Goal: Communication & Community: Answer question/provide support

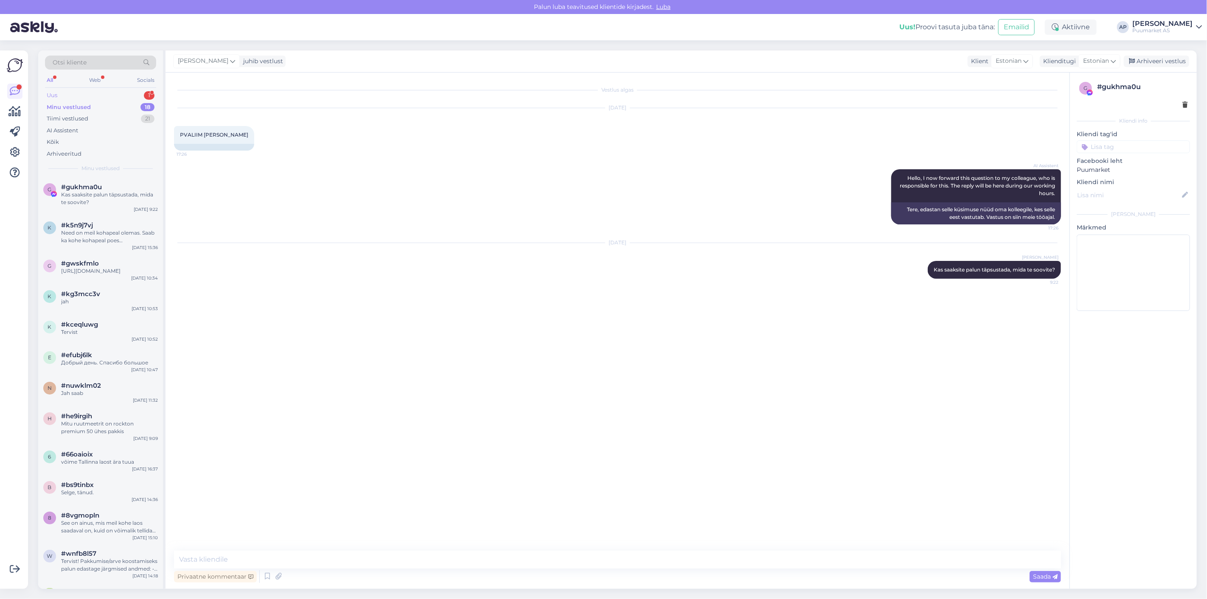
click at [121, 94] on div "Uus 1" at bounding box center [100, 96] width 111 height 12
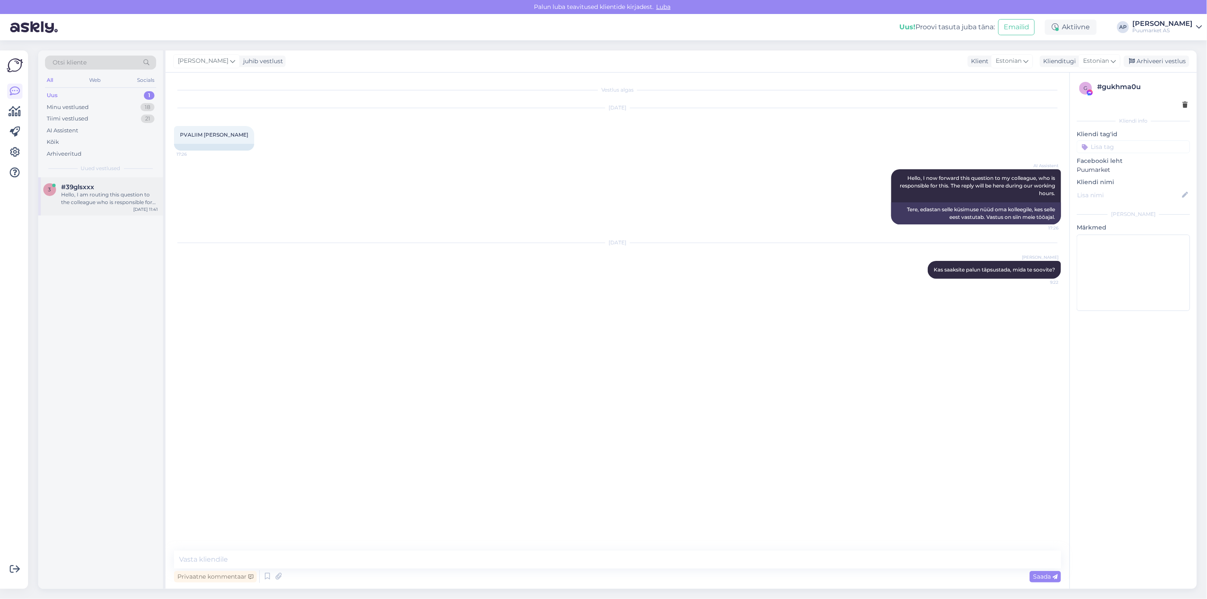
click at [98, 187] on div "#39glsxxx" at bounding box center [109, 187] width 97 height 8
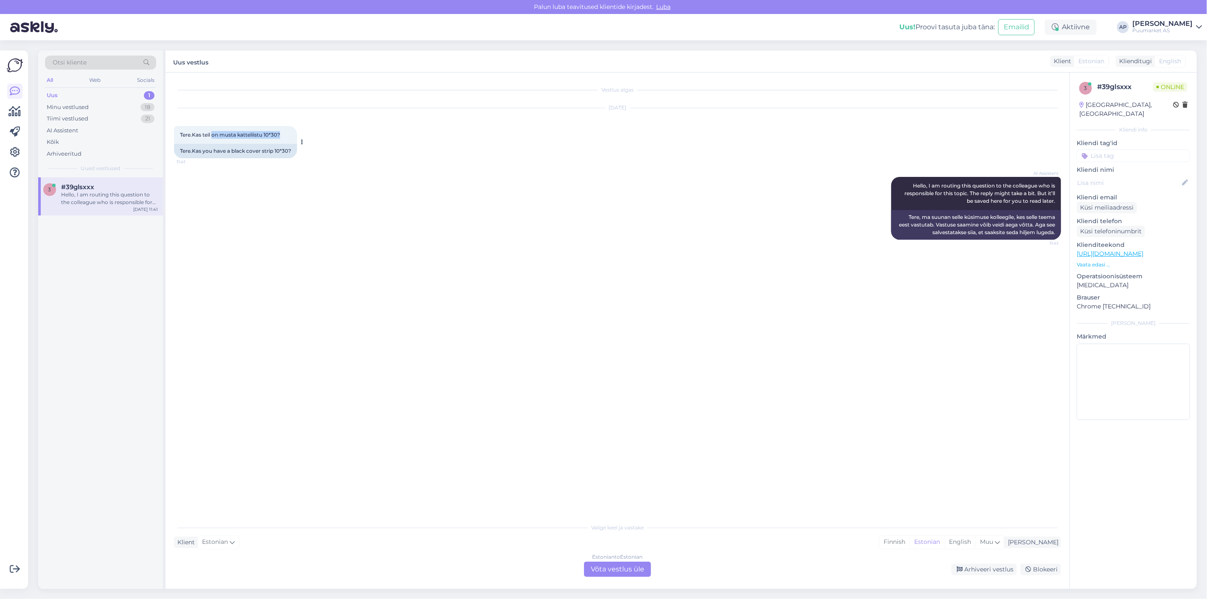
drag, startPoint x: 212, startPoint y: 137, endPoint x: 281, endPoint y: 136, distance: 68.8
click at [280, 136] on span "Tere.Kas teil on musta katteliistu 10*30?" at bounding box center [230, 135] width 100 height 6
drag, startPoint x: 264, startPoint y: 133, endPoint x: 279, endPoint y: 136, distance: 15.2
click at [279, 136] on span "Tere.Kas teil on musta katteliistu 10*30?" at bounding box center [230, 135] width 100 height 6
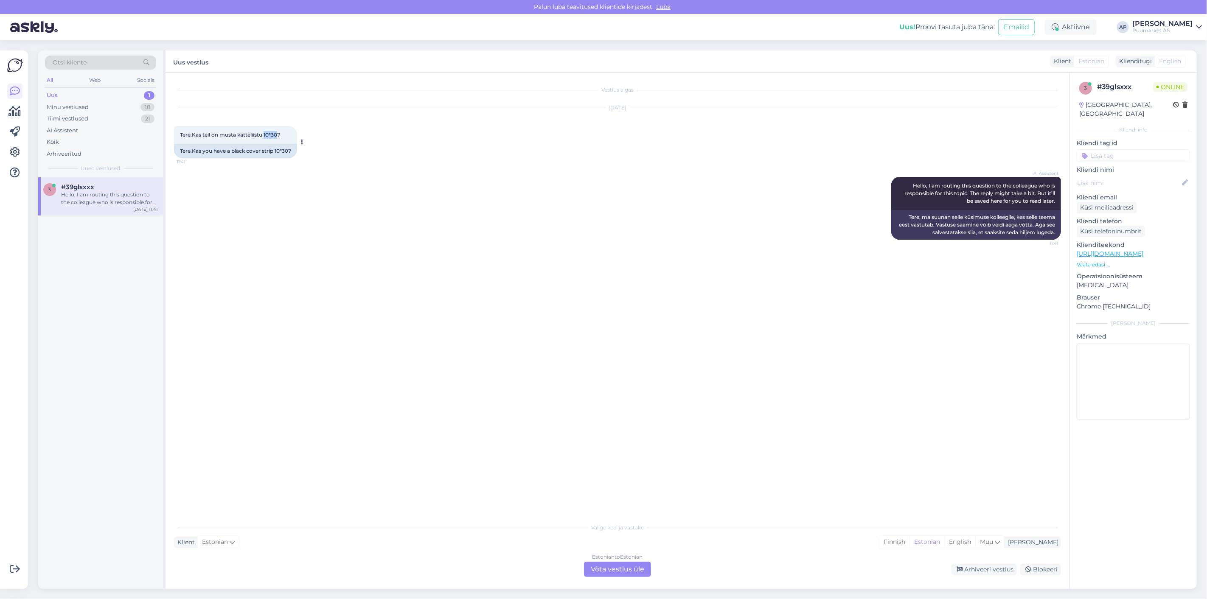
copy span "10*30"
click at [380, 143] on div "[DATE] Tere.Kas teil on musta katteliistu 10*30? 11:41 Tere.Kas you have a blac…" at bounding box center [617, 133] width 887 height 69
click at [609, 564] on div "Estonian to Estonian Võta vestlus üle" at bounding box center [617, 569] width 67 height 15
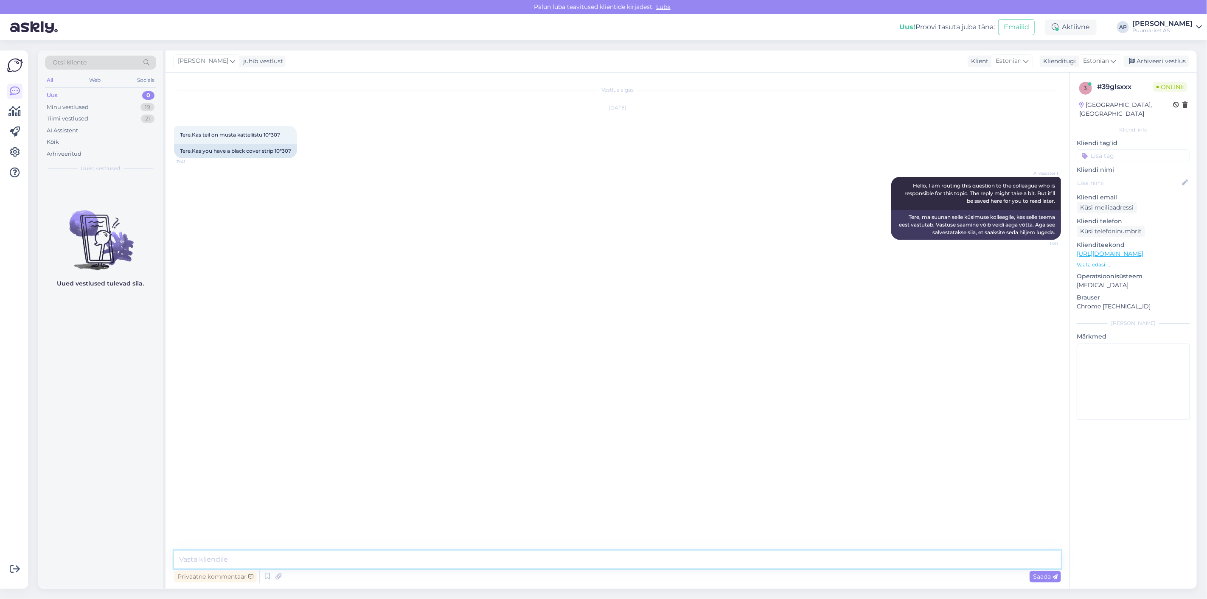
click at [611, 555] on textarea at bounding box center [617, 560] width 887 height 18
paste textarea "[URL][DOMAIN_NAME]"
type textarea "[URL][DOMAIN_NAME]"
click at [1034, 576] on span "Saada" at bounding box center [1045, 577] width 25 height 8
click at [578, 558] on textarea at bounding box center [617, 560] width 887 height 18
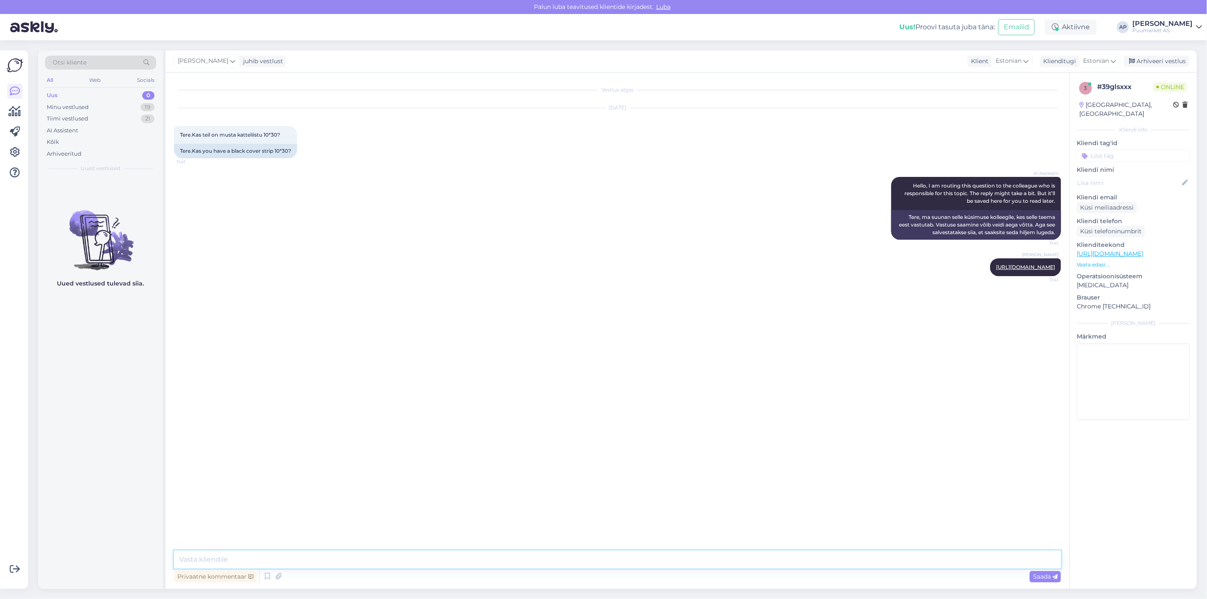
paste textarea "[URL][DOMAIN_NAME]"
type textarea "[URL][DOMAIN_NAME]"
click at [1037, 573] on span "Saada" at bounding box center [1045, 577] width 25 height 8
click at [592, 564] on textarea at bounding box center [617, 560] width 887 height 18
type textarea "On [PERSON_NAME] millist otside ?"
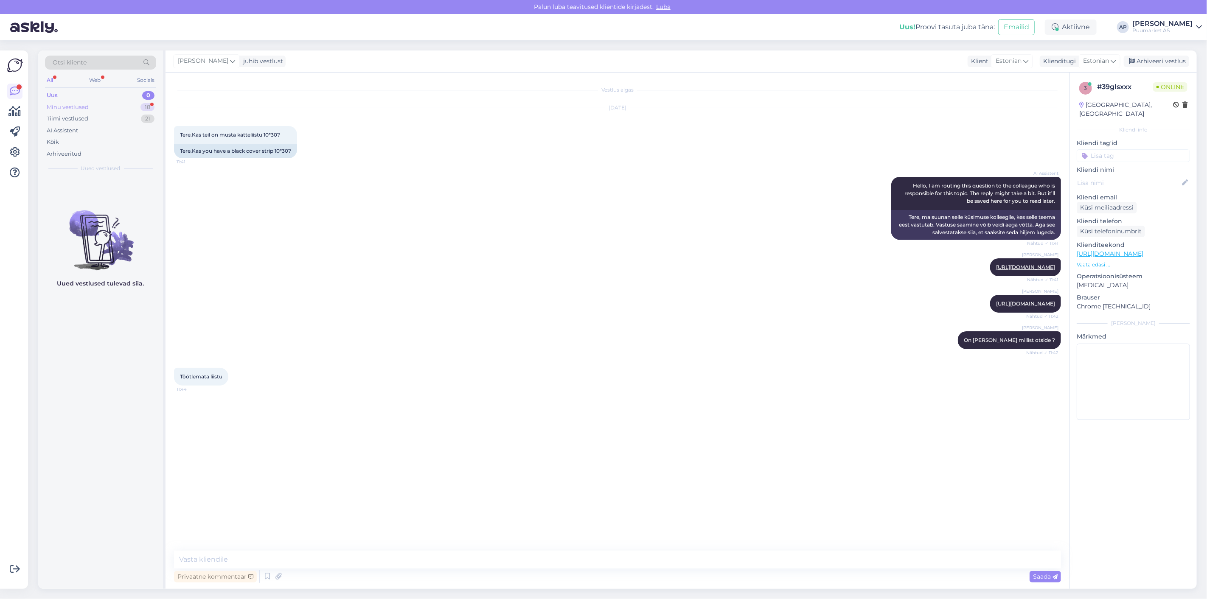
drag, startPoint x: 130, startPoint y: 111, endPoint x: 123, endPoint y: 109, distance: 7.7
click at [123, 109] on div "Minu vestlused 18" at bounding box center [100, 107] width 111 height 12
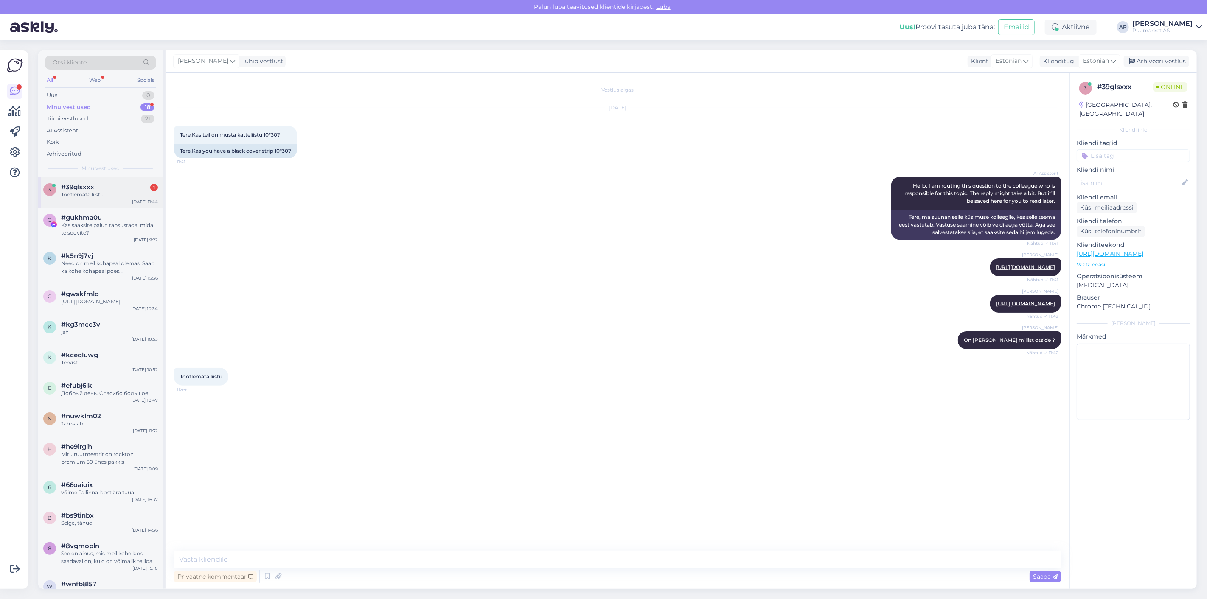
click at [131, 200] on div "3 #39glsxxx 1 Töötlemata liistu [DATE] 11:44" at bounding box center [100, 192] width 125 height 31
drag, startPoint x: 898, startPoint y: 268, endPoint x: 1060, endPoint y: 270, distance: 161.3
click at [1060, 270] on div "[PERSON_NAME] [URL][DOMAIN_NAME] Nähtud ✓ 11:41" at bounding box center [1025, 268] width 71 height 18
copy link "[URL][DOMAIN_NAME]"
click at [534, 552] on div "Vestlus algas [DATE] Tere.Kas teil on musta katteliistu 10*30? 11:41 Tere.Kas y…" at bounding box center [618, 331] width 904 height 517
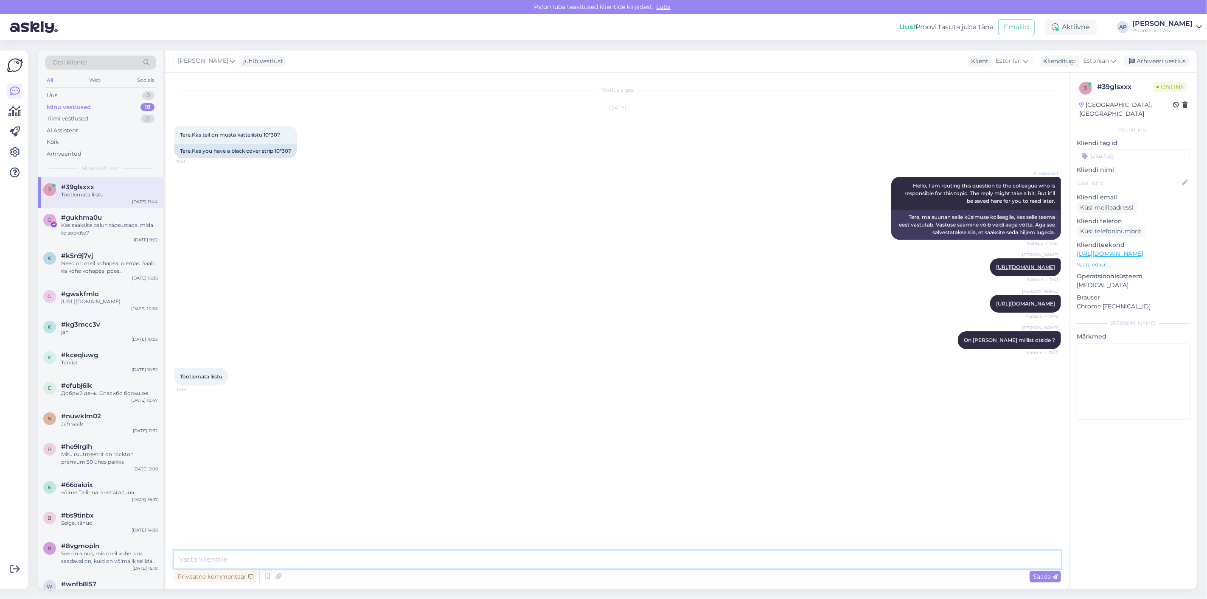
click at [557, 559] on textarea at bounding box center [617, 560] width 887 height 18
paste textarea "[URL][DOMAIN_NAME]"
type textarea "[URL][DOMAIN_NAME]"
drag, startPoint x: 197, startPoint y: 558, endPoint x: 87, endPoint y: 560, distance: 109.6
click at [87, 560] on div "Otsi kliente All Web Socials Uus 0 Minu vestlused 18 Tiimi vestlused 21 AI Assi…" at bounding box center [617, 320] width 1159 height 539
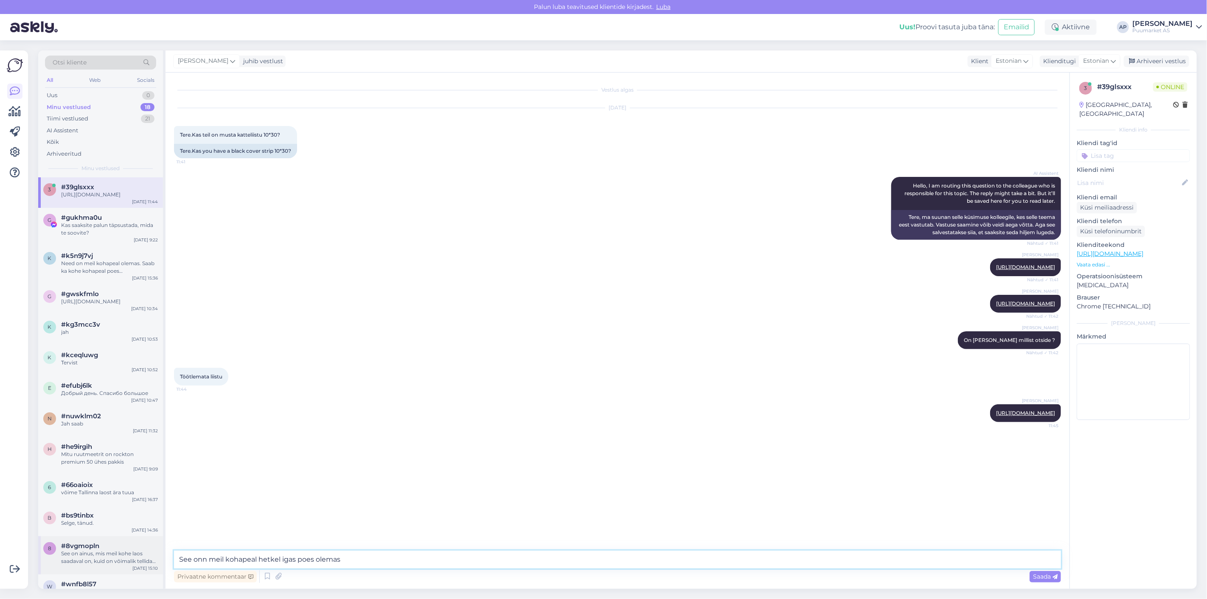
type textarea "See on meil kohapeal hetkel igas poes olemas"
click at [345, 560] on textarea "See on meil kohapeal hetkel igas poes olemas" at bounding box center [617, 560] width 887 height 18
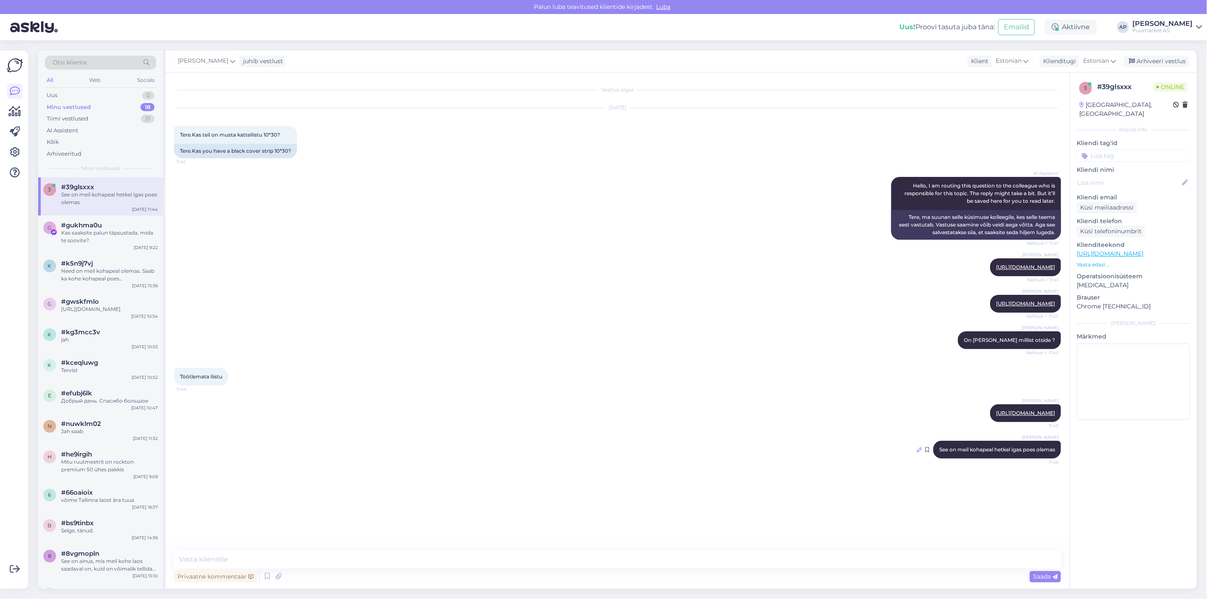
click at [919, 453] on icon at bounding box center [919, 449] width 5 height 5
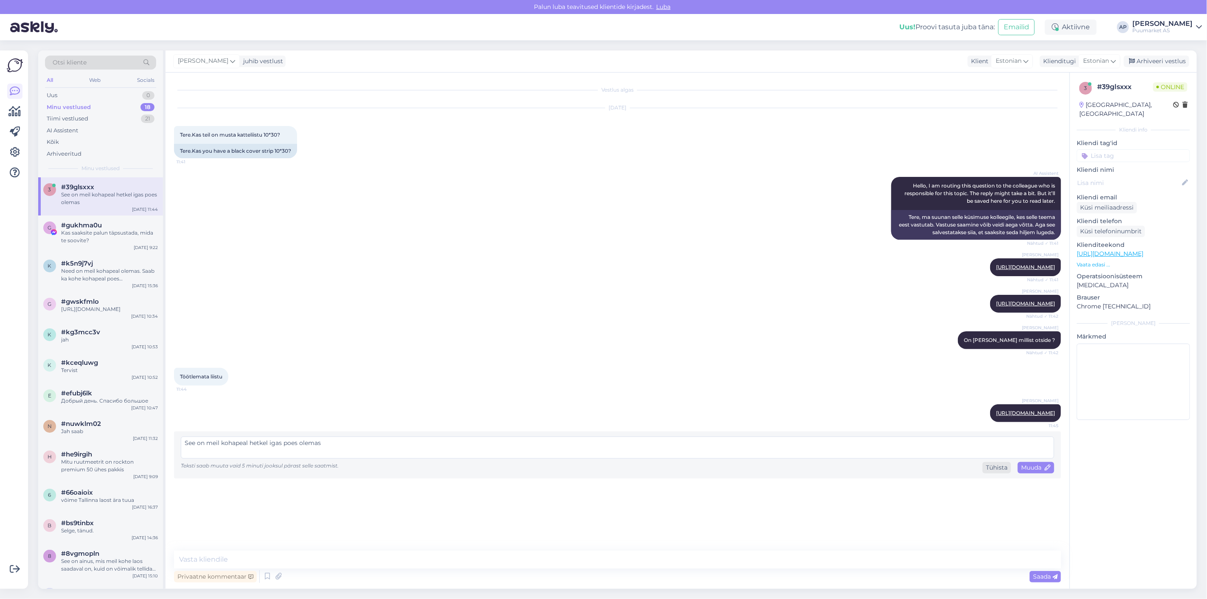
click at [995, 474] on div "Tühista" at bounding box center [997, 467] width 28 height 11
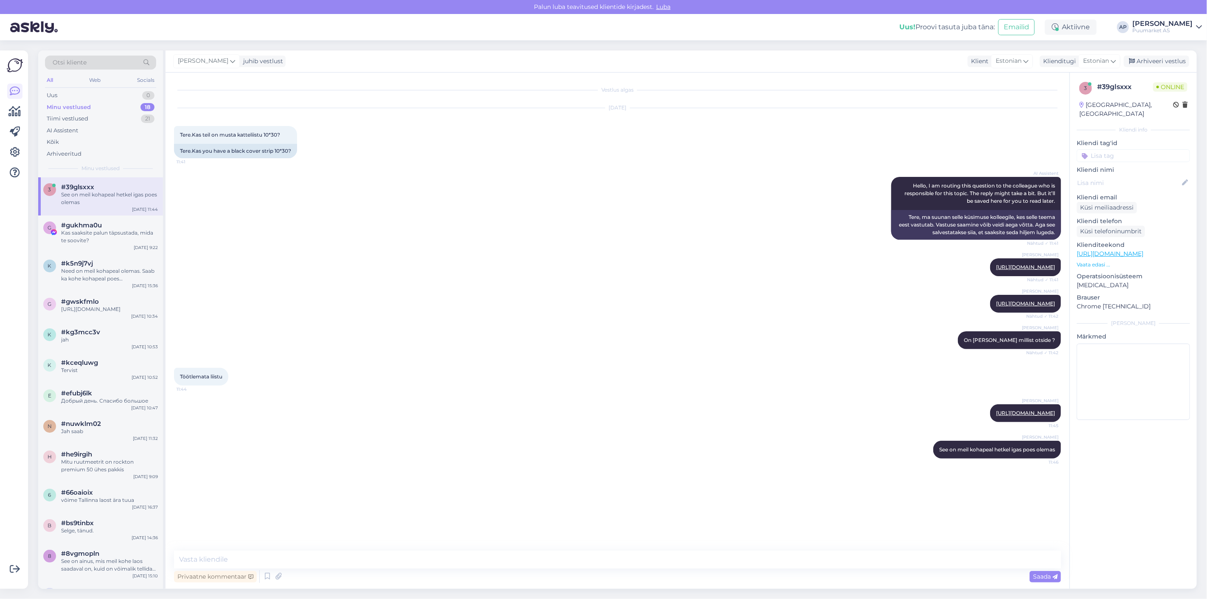
click at [824, 453] on div "[PERSON_NAME] See on meil kohapeal hetkel igas poes olemas 11:46" at bounding box center [617, 450] width 887 height 37
click at [382, 380] on div "Töötlemata liistu 11:44" at bounding box center [617, 377] width 887 height 37
